Goal: Information Seeking & Learning: Learn about a topic

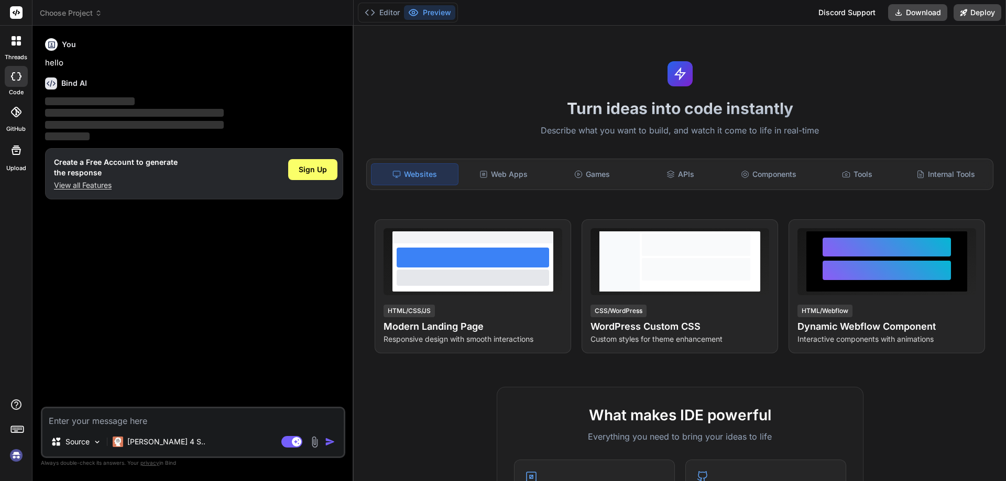
type textarea "x"
click at [100, 423] on textarea at bounding box center [192, 418] width 301 height 19
type textarea "h"
type textarea "x"
type textarea "ho"
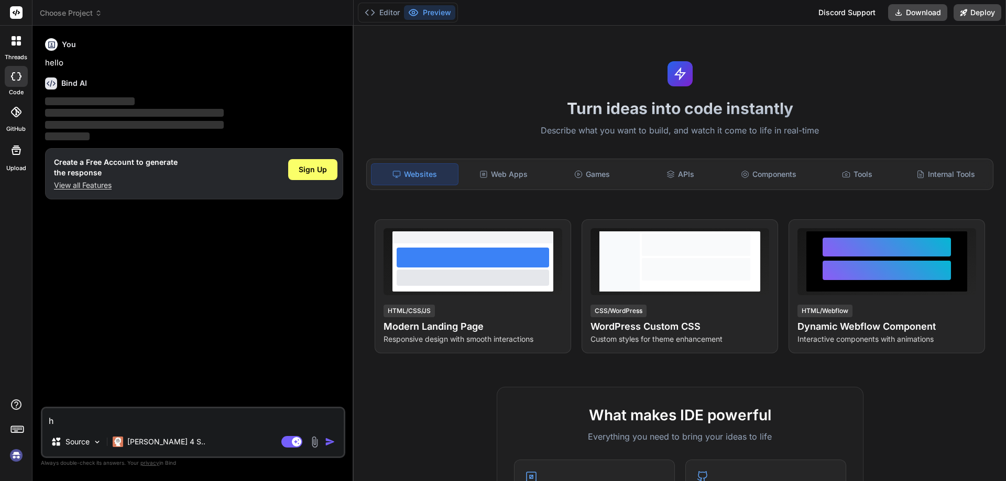
type textarea "x"
type textarea "how"
type textarea "x"
type textarea "how"
type textarea "x"
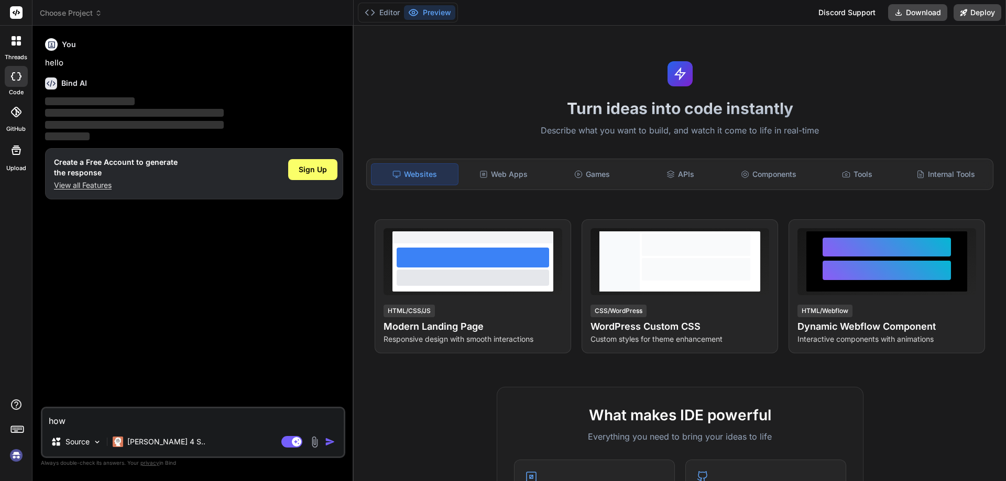
type textarea "how t"
type textarea "x"
type textarea "how to"
type textarea "x"
type textarea "how to"
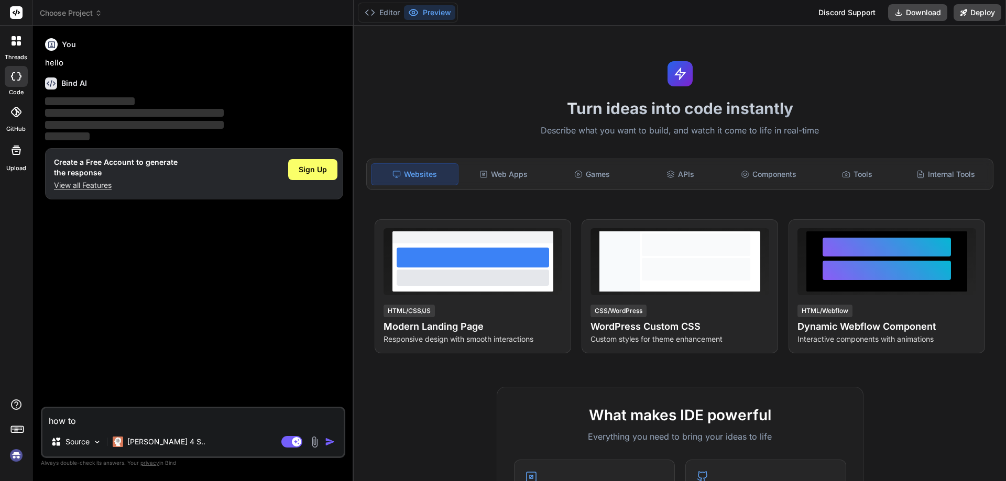
type textarea "x"
type textarea "how to l"
type textarea "x"
type textarea "how to le"
type textarea "x"
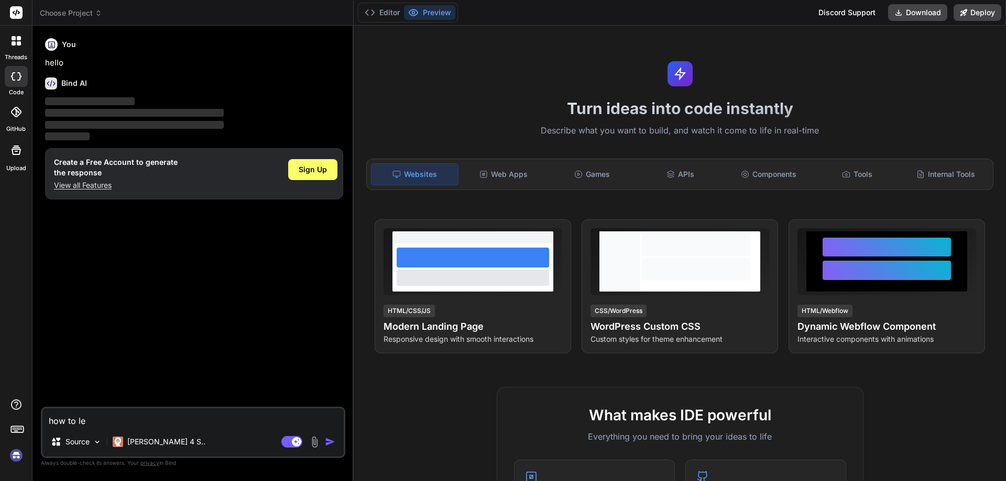
type textarea "how to lea"
type textarea "x"
type textarea "how to lear"
type textarea "x"
type textarea "how to learn"
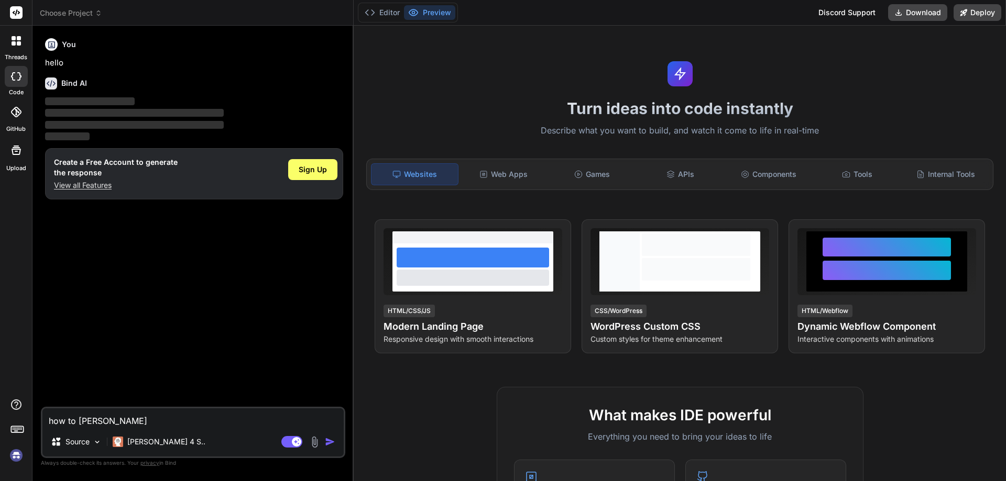
type textarea "x"
type textarea "how to learn"
type textarea "x"
type textarea "how to learn s"
type textarea "x"
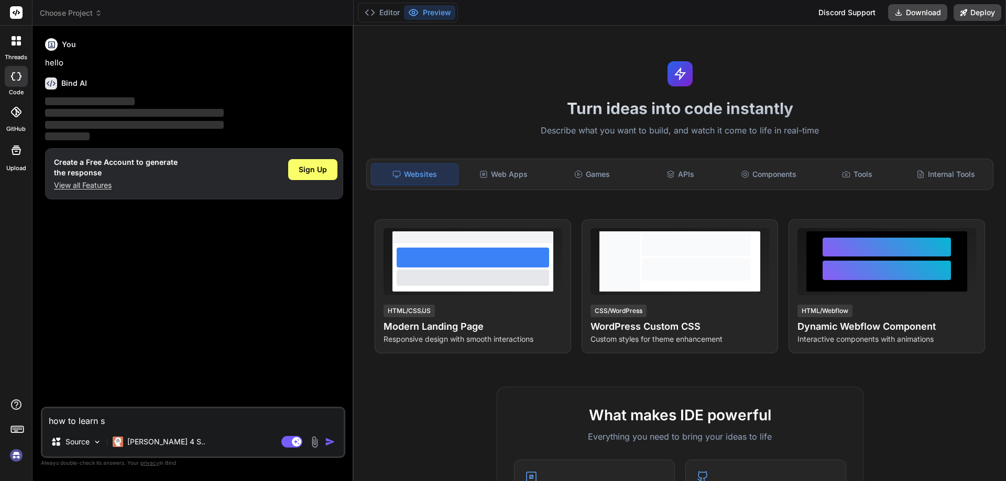
type textarea "how to learn sc"
type textarea "x"
type textarea "how to learn s"
type textarea "x"
type textarea "how to learn"
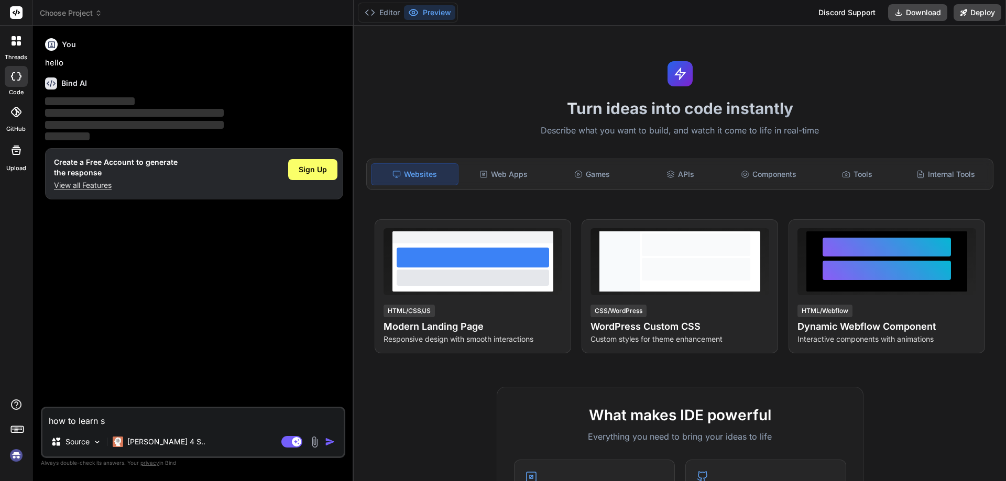
type textarea "x"
type textarea "how to learn c"
type textarea "x"
type textarea "how to learn cy"
type textarea "x"
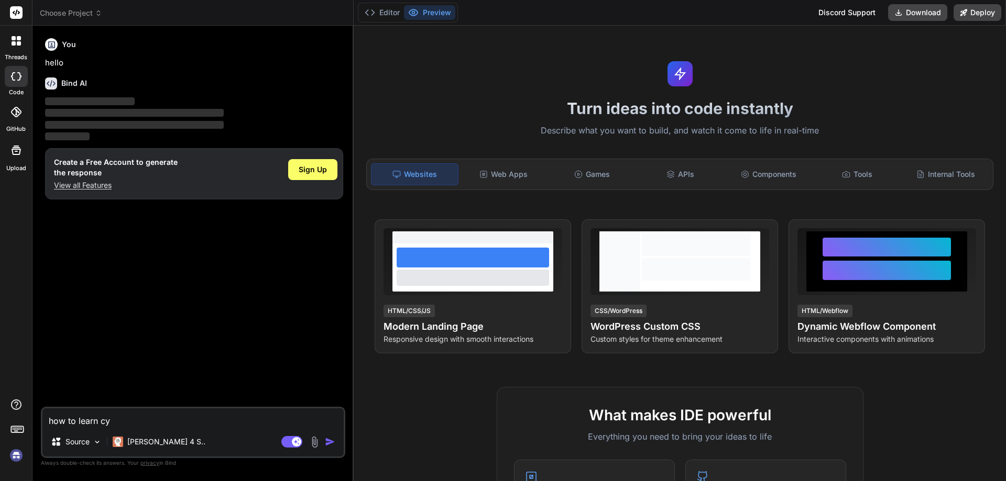
type textarea "how to learn cyb"
type textarea "x"
type textarea "how to learn cybe"
type textarea "x"
type textarea "how to learn cyber"
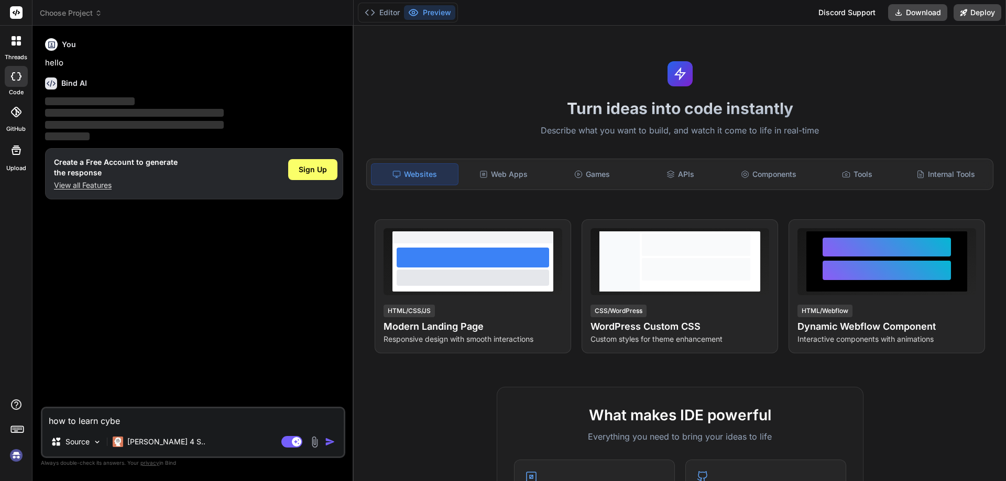
type textarea "x"
type textarea "how to learn cyber"
type textarea "x"
type textarea "how to learn cyber s"
type textarea "x"
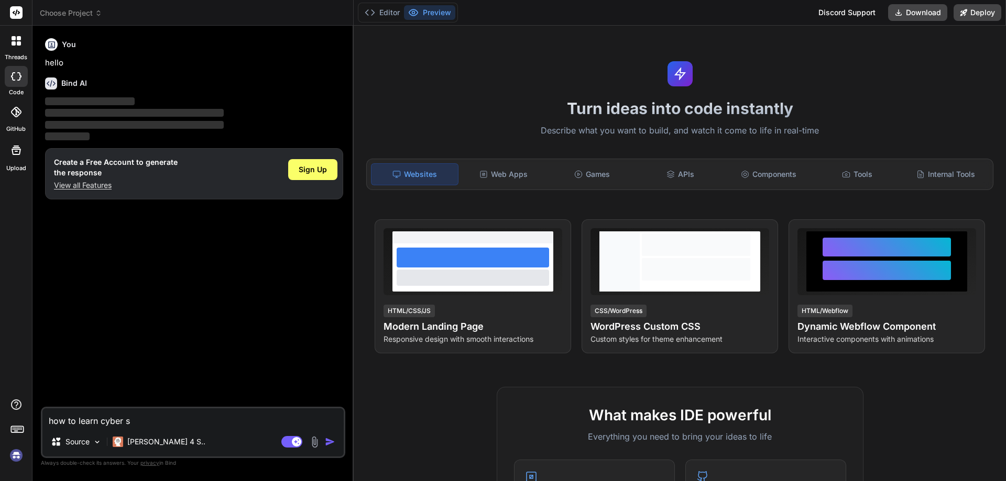
type textarea "how to learn cyber se"
type textarea "x"
type textarea "how to learn cyber sec"
type textarea "x"
type textarea "how to learn cyber secu"
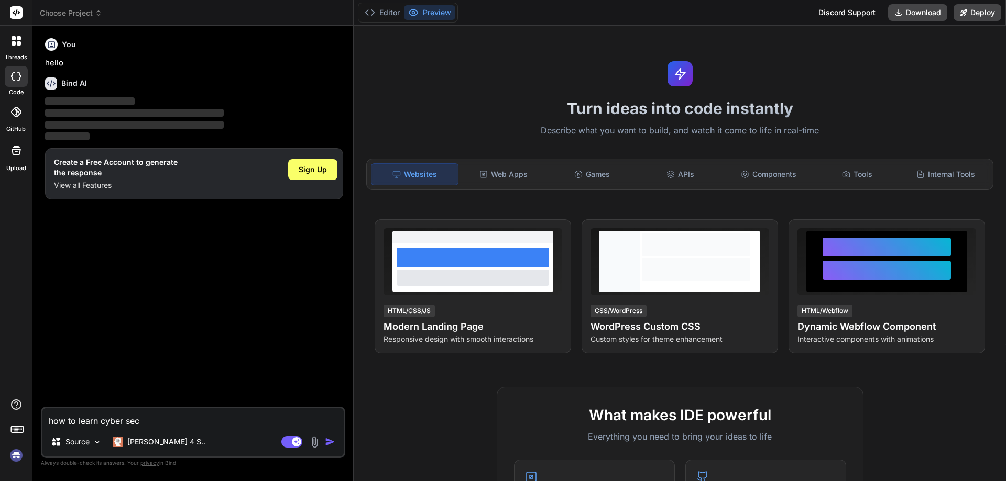
type textarea "x"
type textarea "how to learn cyber secur"
type textarea "x"
type textarea "how to learn cyber securi"
type textarea "x"
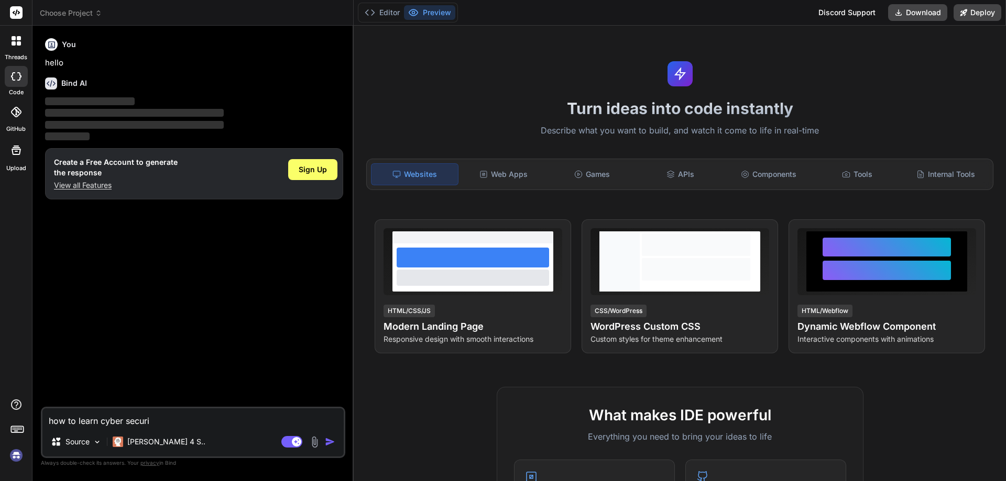
type textarea "how to learn cyber securit"
type textarea "x"
type textarea "how to learn cyber security"
type textarea "x"
type textarea "how to learn cyber security"
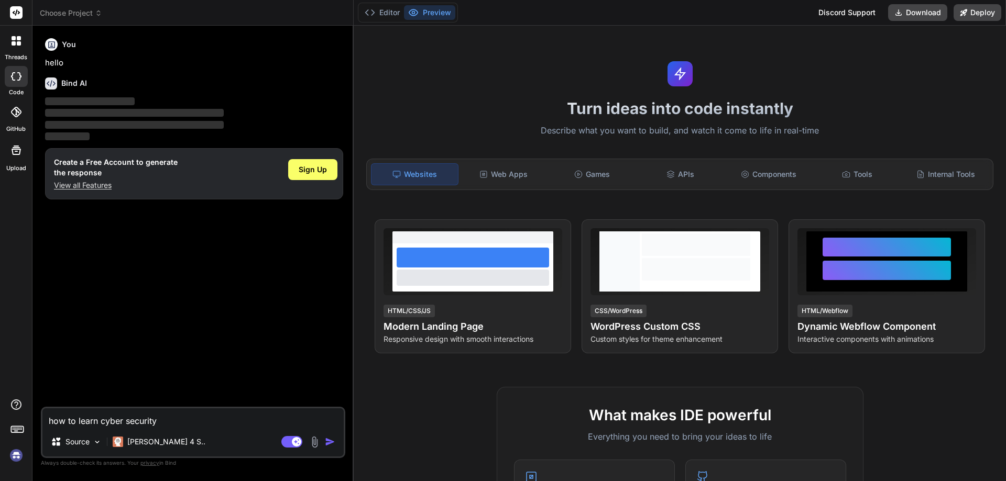
type textarea "x"
type textarea "how to learn cyber security"
click at [336, 443] on button "button" at bounding box center [332, 442] width 15 height 10
click at [325, 441] on img "button" at bounding box center [330, 442] width 10 height 10
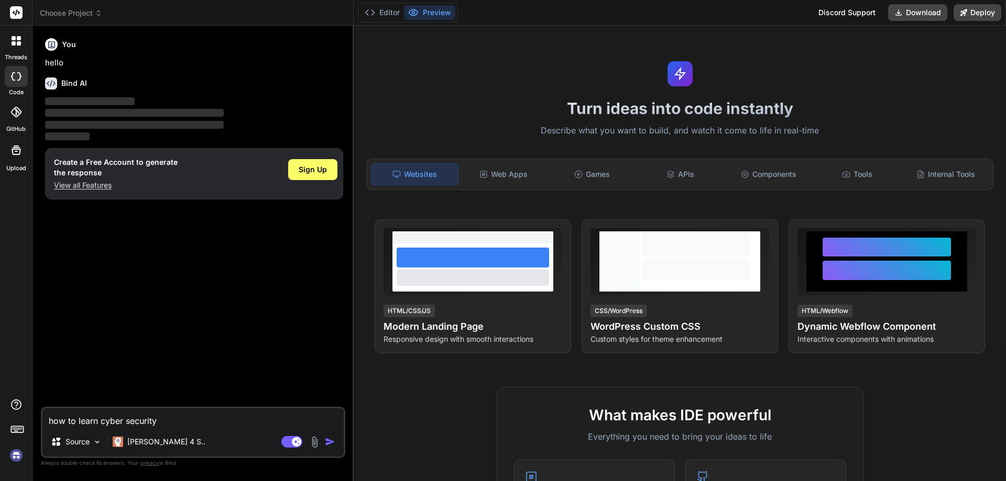
drag, startPoint x: 95, startPoint y: 63, endPoint x: 83, endPoint y: 61, distance: 12.3
click at [95, 63] on p "hello" at bounding box center [194, 63] width 298 height 12
click at [63, 60] on p "hello" at bounding box center [194, 63] width 298 height 12
click at [62, 34] on div "Bind AI Web Search Created with Pixso. Code Generator You hello Bind AI ‌ ‌ ‌ ‌…" at bounding box center [192, 253] width 321 height 455
click at [64, 81] on h6 "Bind AI" at bounding box center [74, 83] width 26 height 10
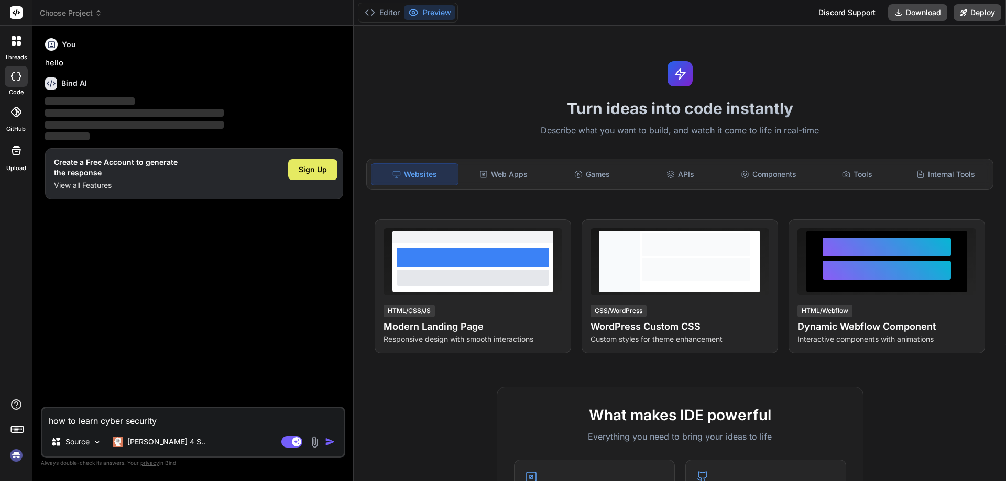
click at [322, 166] on span "Sign Up" at bounding box center [313, 169] width 28 height 10
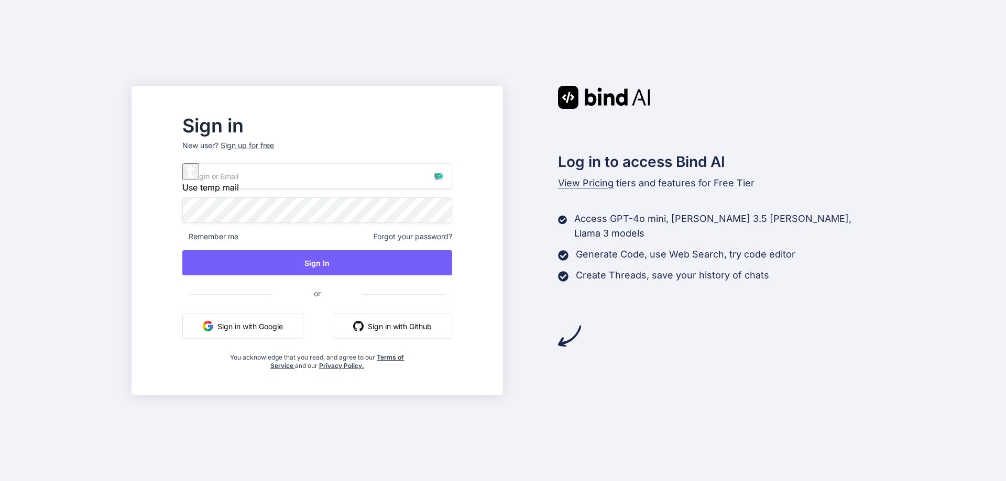
click at [322, 176] on input "email" at bounding box center [317, 176] width 270 height 26
click at [256, 326] on button "Sign in with Google" at bounding box center [242, 326] width 121 height 25
